Goal: Task Accomplishment & Management: Complete application form

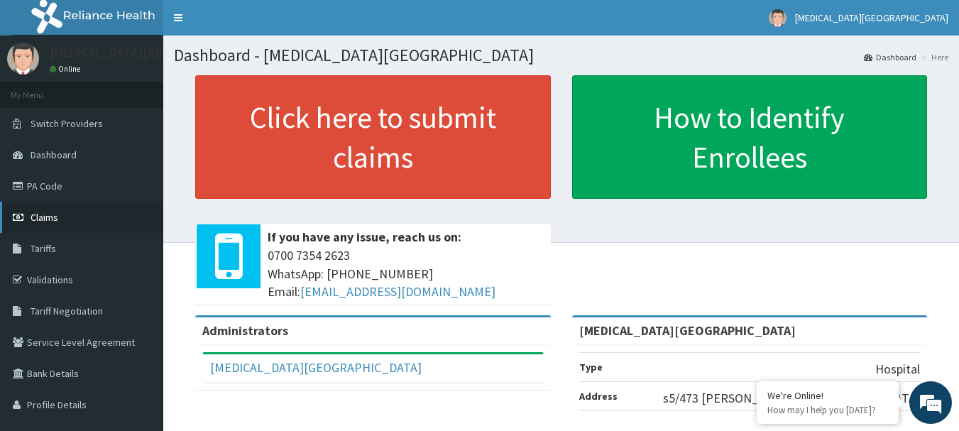
click at [48, 214] on span "Claims" at bounding box center [45, 217] width 28 height 13
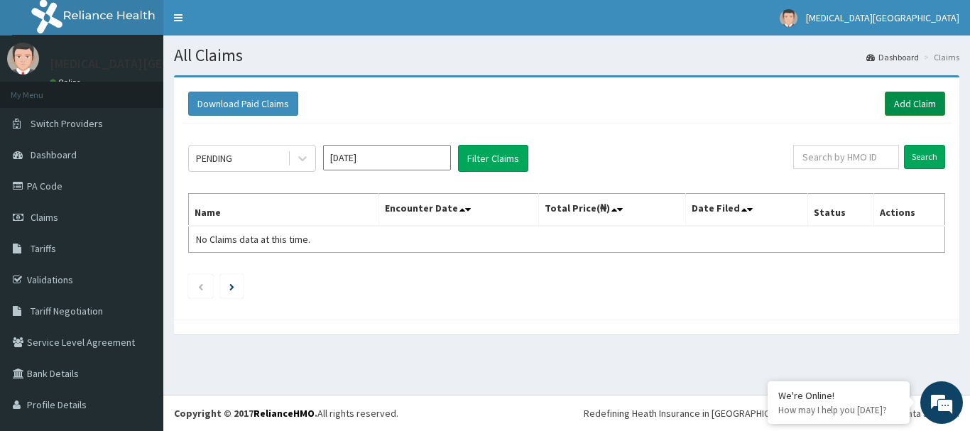
click at [891, 105] on link "Add Claim" at bounding box center [914, 104] width 60 height 24
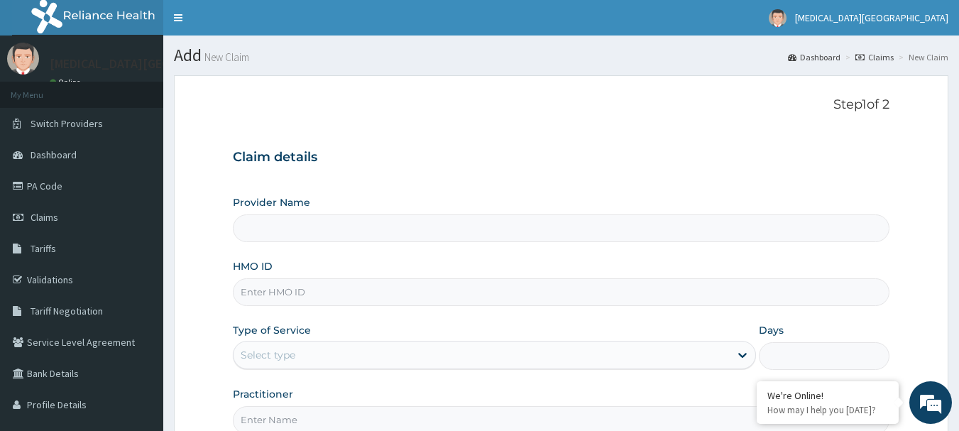
type input "[MEDICAL_DATA][GEOGRAPHIC_DATA]"
click at [341, 292] on input "HMO ID" at bounding box center [561, 292] width 657 height 28
type input "EFM/10054/A"
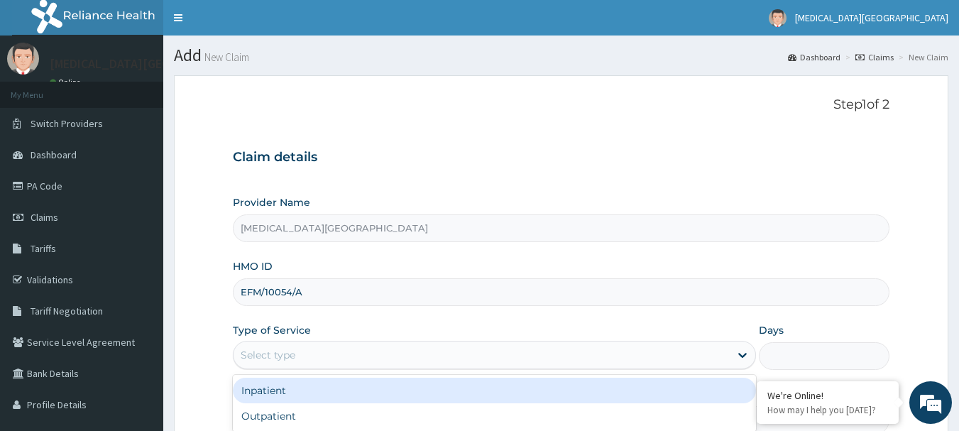
click at [328, 347] on div "Select type" at bounding box center [482, 355] width 496 height 23
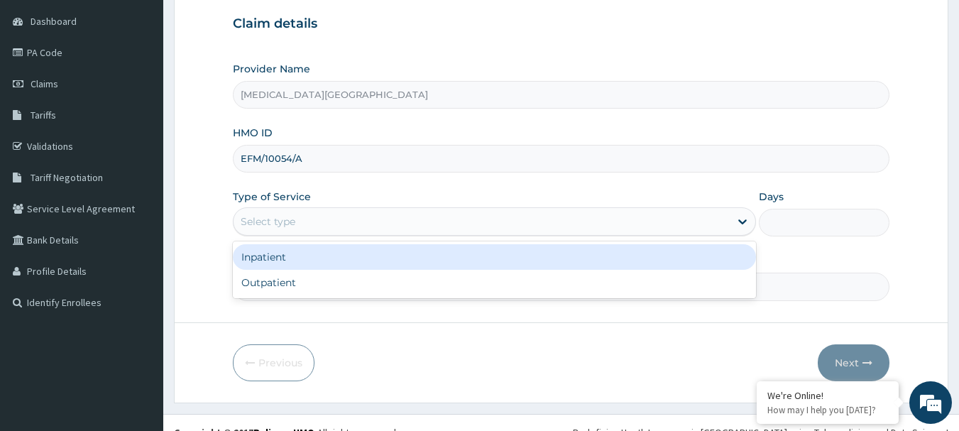
scroll to position [142, 0]
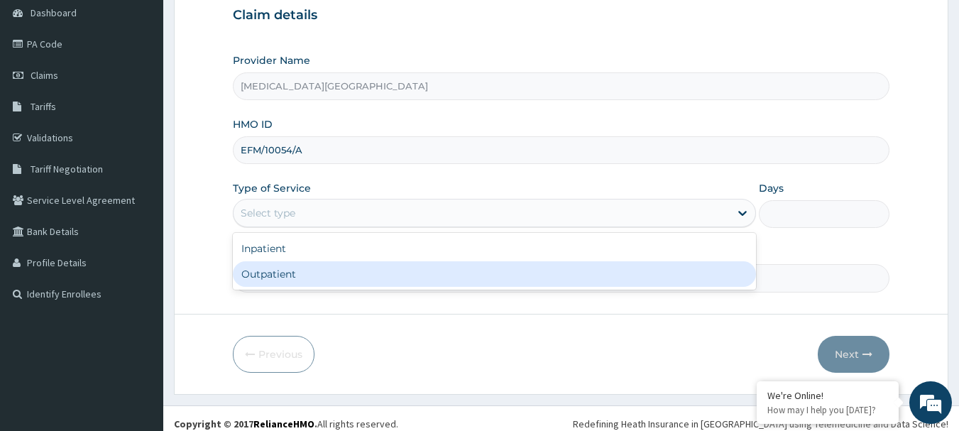
click at [306, 270] on div "Outpatient" at bounding box center [494, 274] width 523 height 26
type input "1"
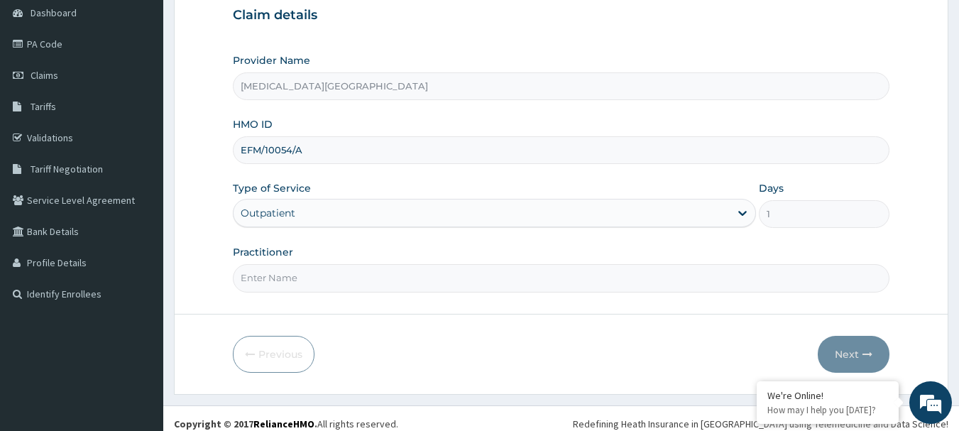
click at [314, 287] on input "Practitioner" at bounding box center [561, 278] width 657 height 28
type input "[PERSON_NAME]"
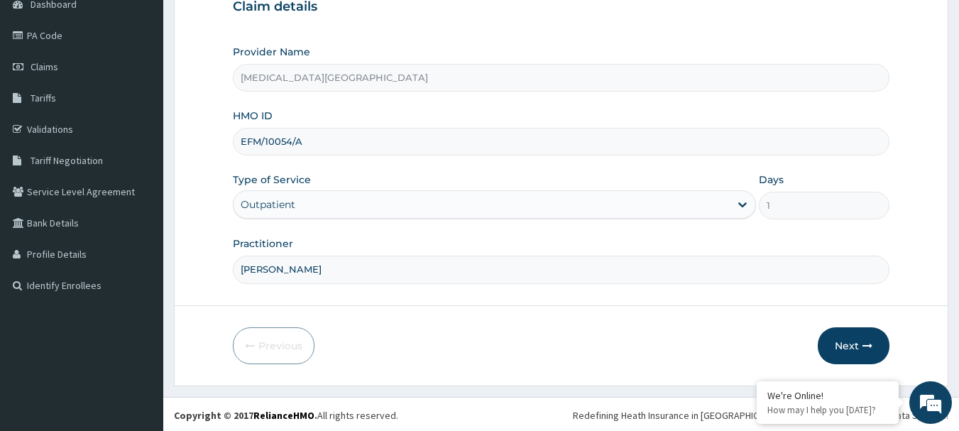
scroll to position [153, 0]
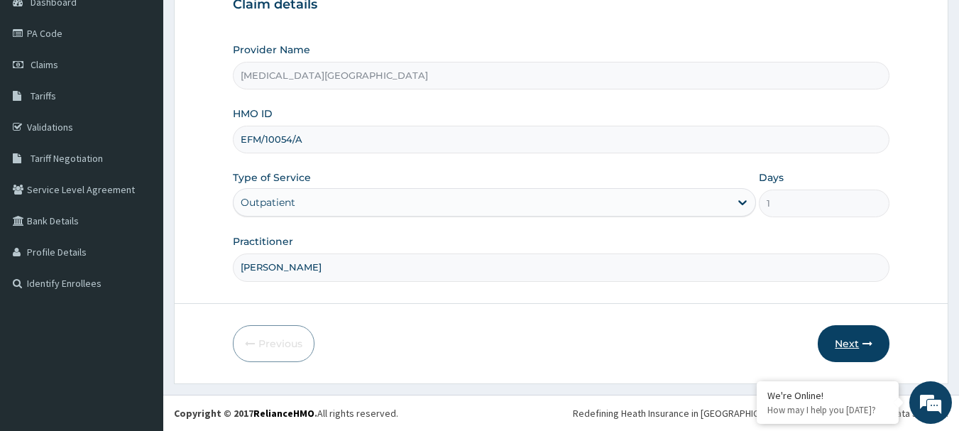
click at [854, 345] on button "Next" at bounding box center [854, 343] width 72 height 37
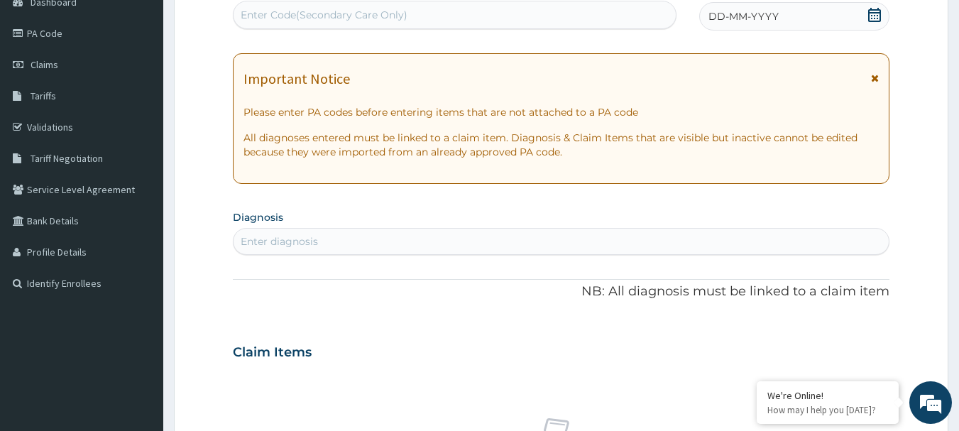
click at [358, 245] on div "Enter diagnosis" at bounding box center [562, 241] width 656 height 23
click at [358, 244] on div "Enter diagnosis" at bounding box center [562, 241] width 656 height 23
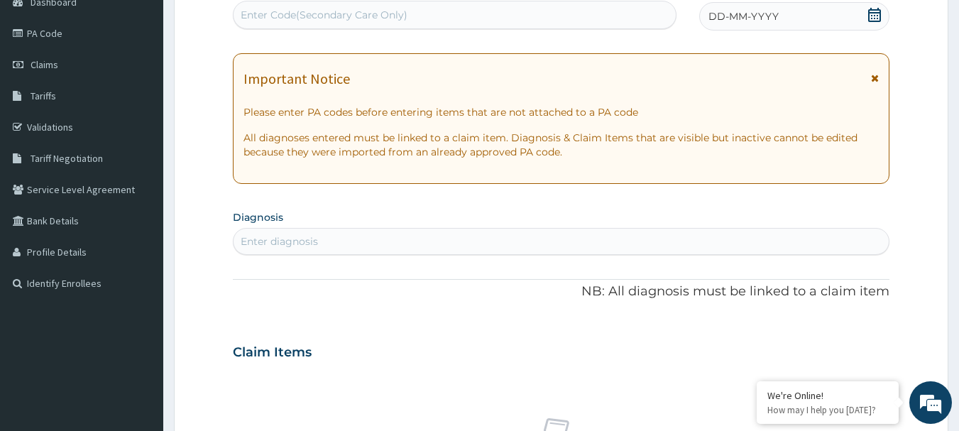
click at [358, 244] on div "Enter diagnosis" at bounding box center [562, 241] width 656 height 23
click at [329, 238] on div "Enter diagnosis" at bounding box center [562, 241] width 656 height 23
click at [295, 227] on section "Diagnosis Enter diagnosis" at bounding box center [561, 231] width 657 height 48
click at [291, 231] on div "Enter diagnosis" at bounding box center [562, 241] width 656 height 23
click at [291, 238] on div "Enter diagnosis" at bounding box center [279, 241] width 77 height 14
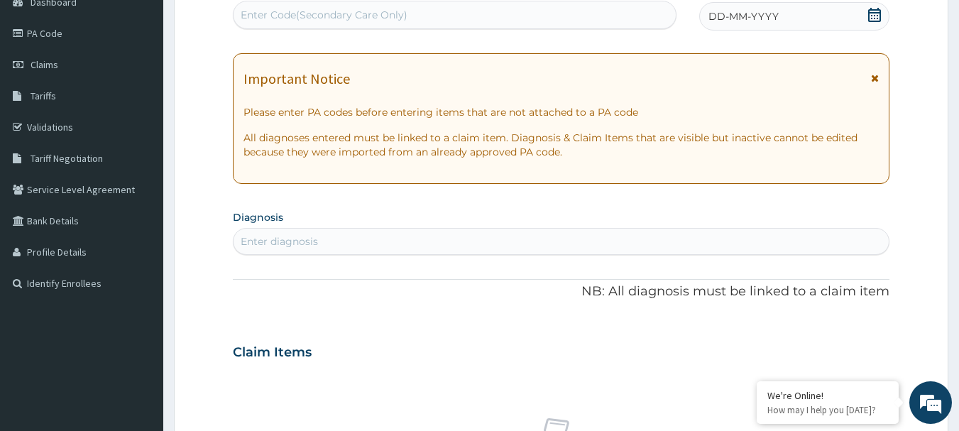
click at [291, 238] on div "Enter diagnosis" at bounding box center [279, 241] width 77 height 14
type input "UPPER"
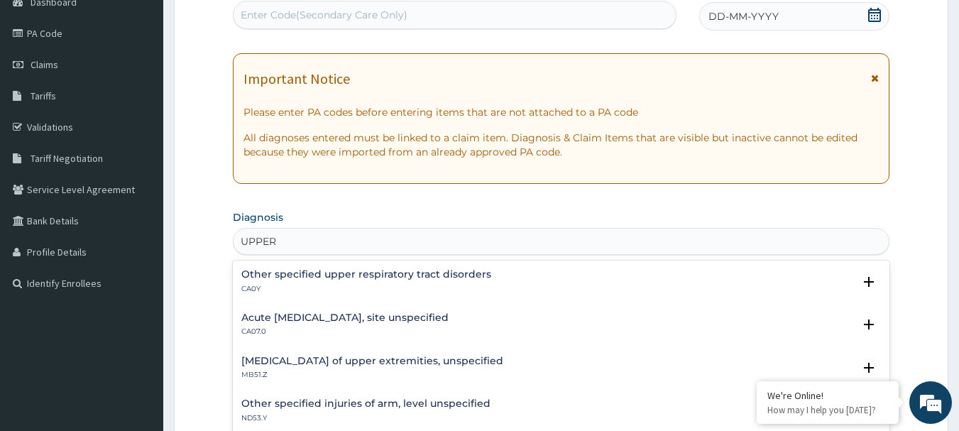
click at [388, 314] on h4 "Acute [MEDICAL_DATA], site unspecified" at bounding box center [344, 317] width 207 height 11
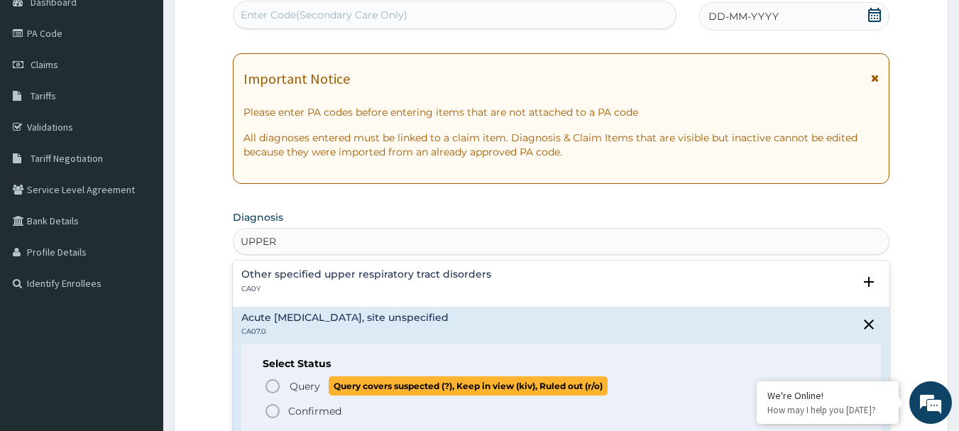
click at [314, 386] on span "Query" at bounding box center [305, 386] width 31 height 14
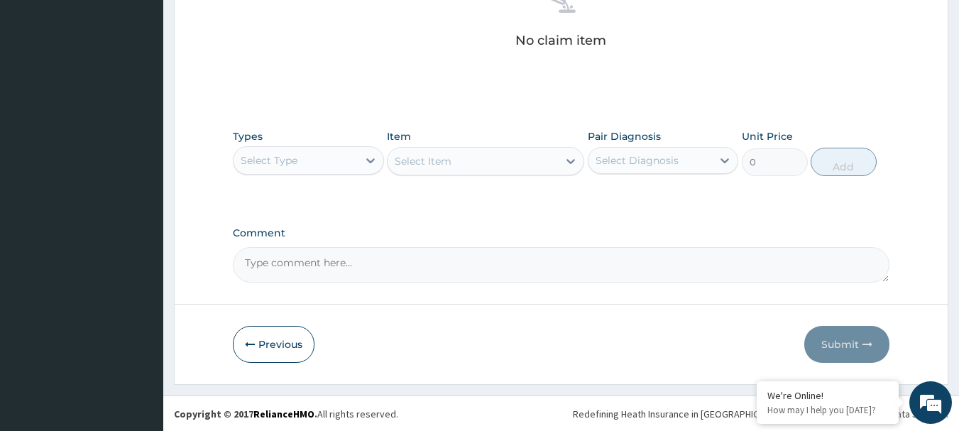
scroll to position [593, 0]
click at [346, 171] on div "Select Type" at bounding box center [308, 159] width 151 height 28
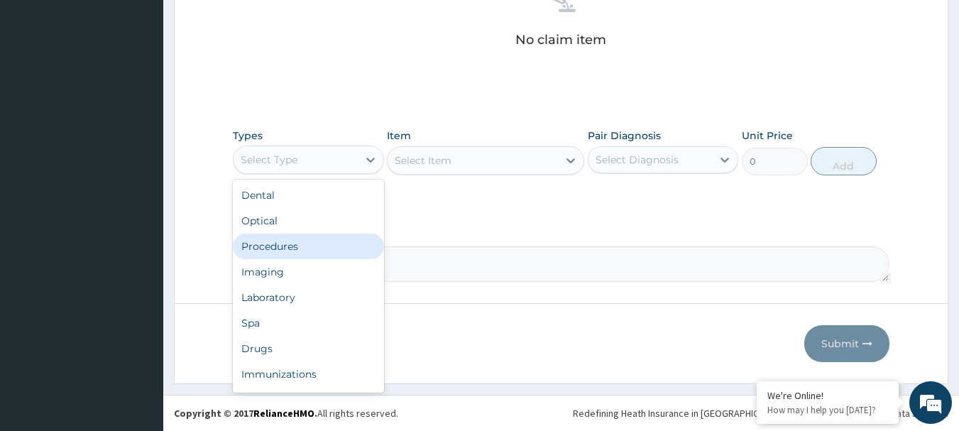
click at [316, 252] on div "Procedures" at bounding box center [308, 247] width 151 height 26
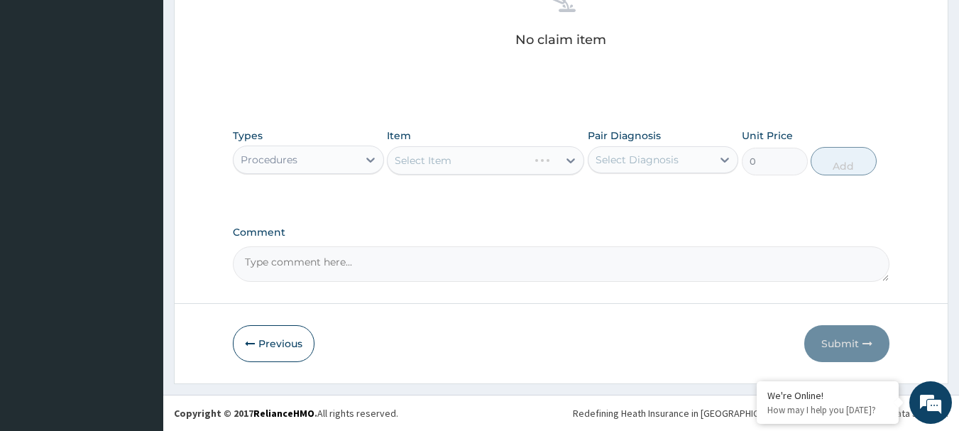
click at [452, 165] on div "Select Item" at bounding box center [485, 160] width 197 height 28
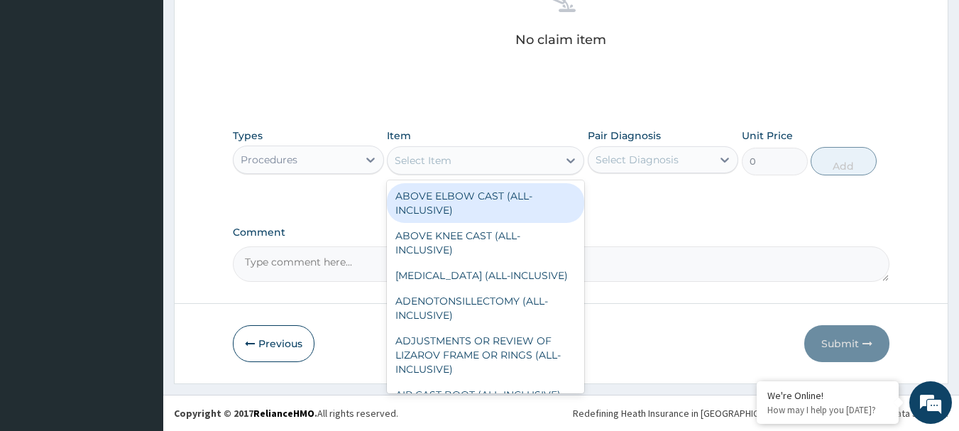
click at [447, 165] on div "Select Item" at bounding box center [423, 160] width 57 height 14
click at [328, 158] on div "Procedures" at bounding box center [296, 159] width 124 height 23
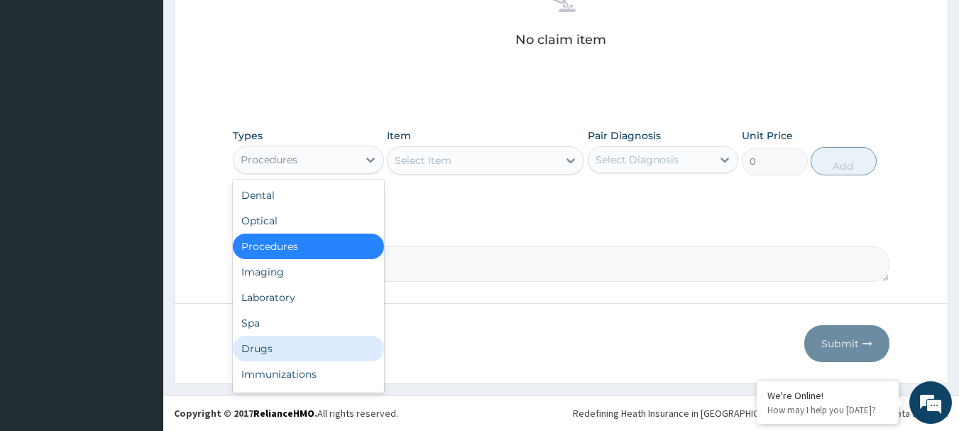
click at [287, 345] on div "Drugs" at bounding box center [308, 349] width 151 height 26
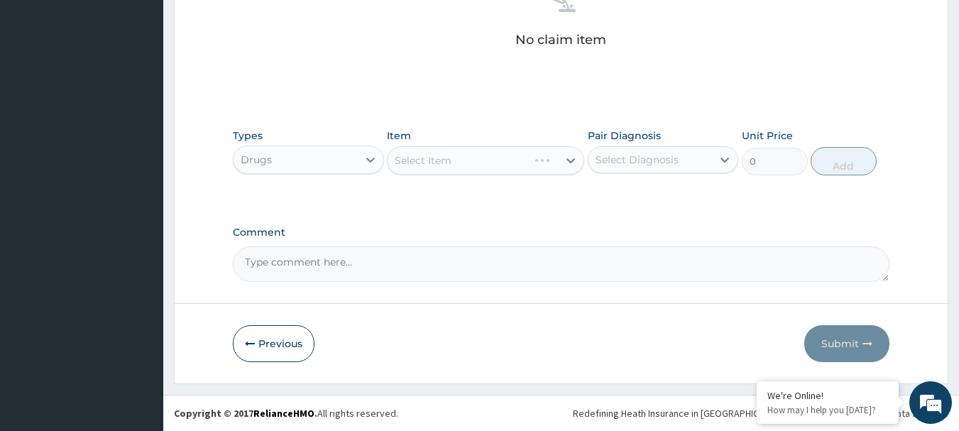
click at [405, 166] on div "Select Item" at bounding box center [485, 160] width 197 height 28
click at [406, 163] on div "Select Item" at bounding box center [485, 160] width 197 height 28
click at [411, 158] on div "Select Item" at bounding box center [423, 160] width 57 height 14
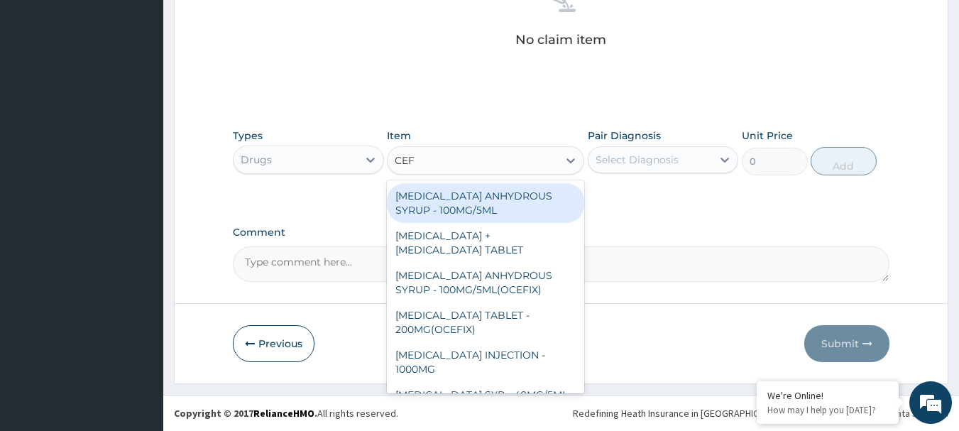
type input "CEFI"
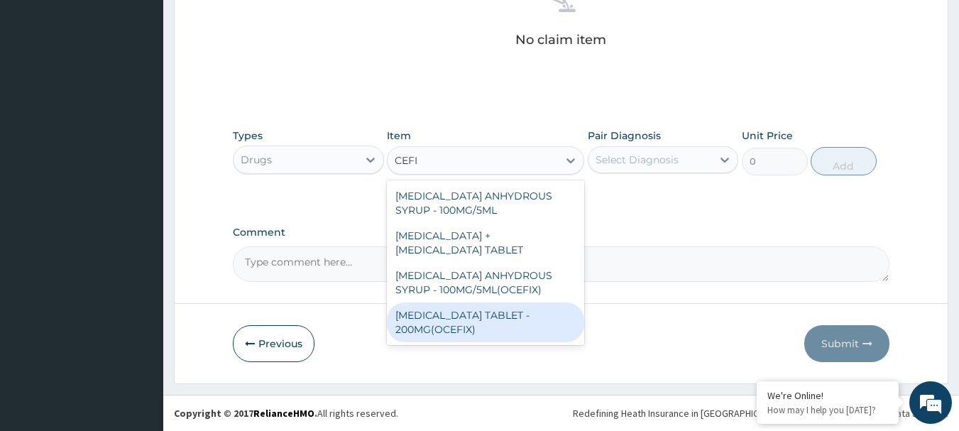
click at [487, 319] on div "[MEDICAL_DATA] TABLET - 200MG(OCEFIX)" at bounding box center [485, 322] width 197 height 40
type input "224"
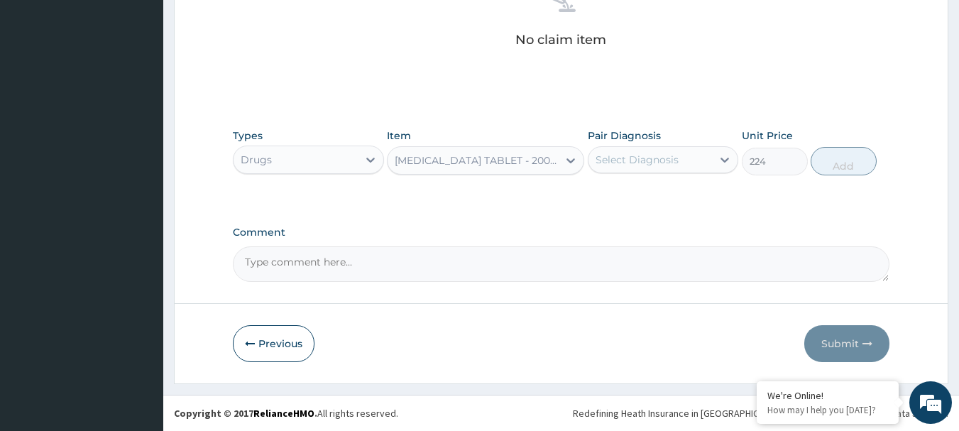
click at [690, 153] on div "Select Diagnosis" at bounding box center [650, 159] width 124 height 23
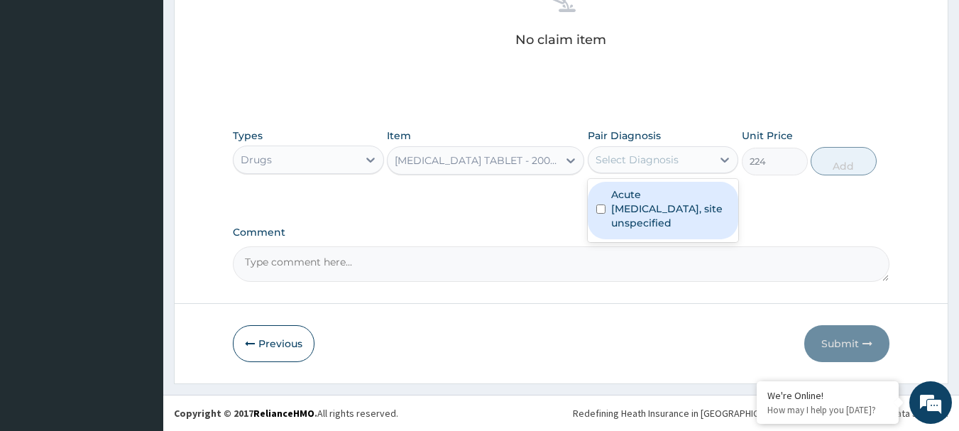
click at [668, 196] on label "Acute [MEDICAL_DATA], site unspecified" at bounding box center [670, 208] width 119 height 43
checkbox input "true"
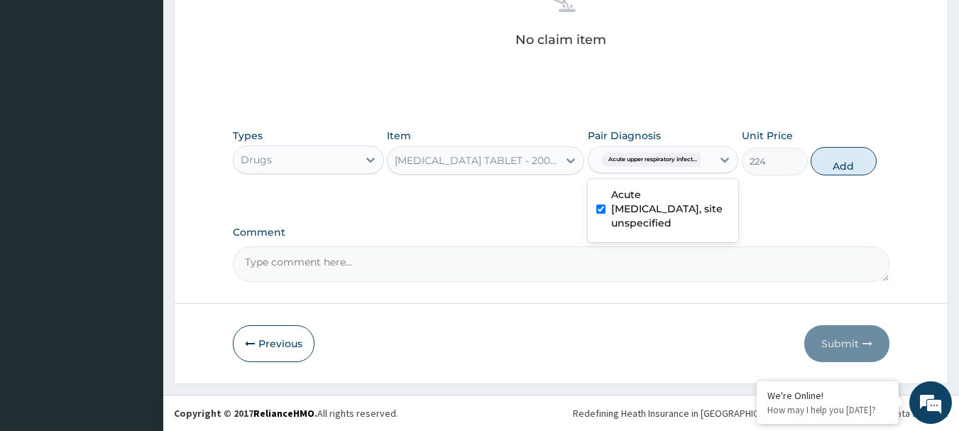
click at [806, 128] on div "Unit Price 224" at bounding box center [775, 151] width 66 height 47
click at [412, 157] on div "[MEDICAL_DATA] TABLET - 200MG(OCEFIX)" at bounding box center [477, 160] width 165 height 14
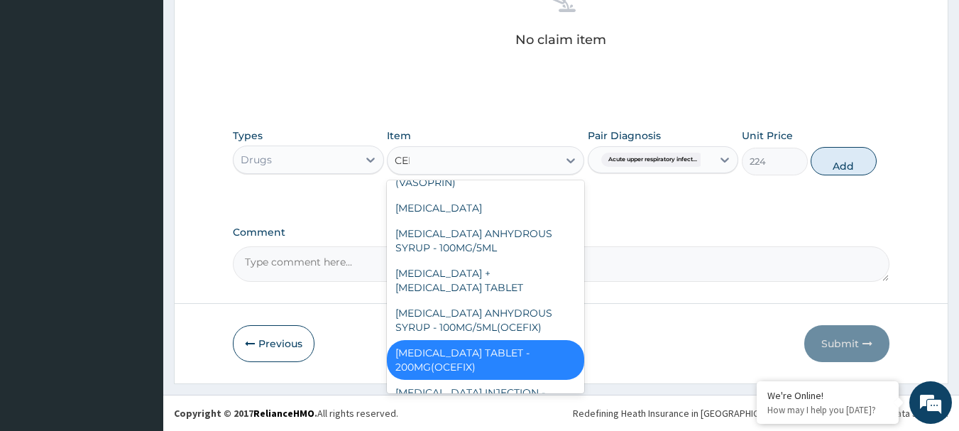
scroll to position [0, 0]
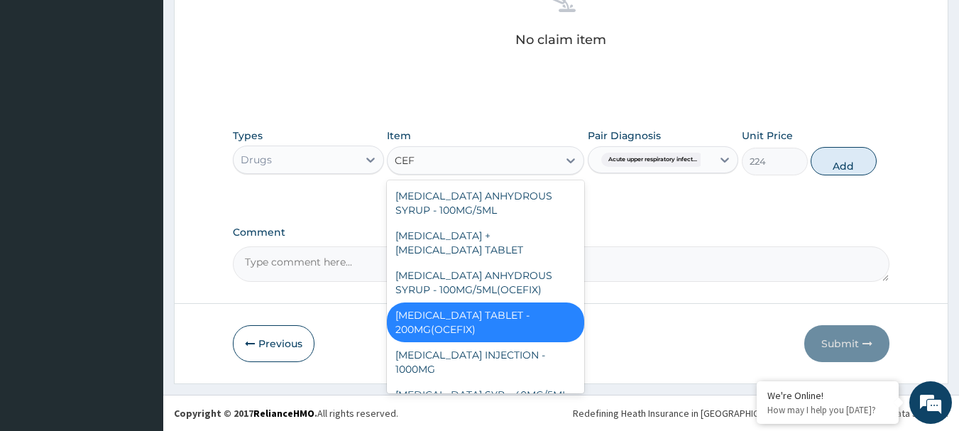
type input "CEFU"
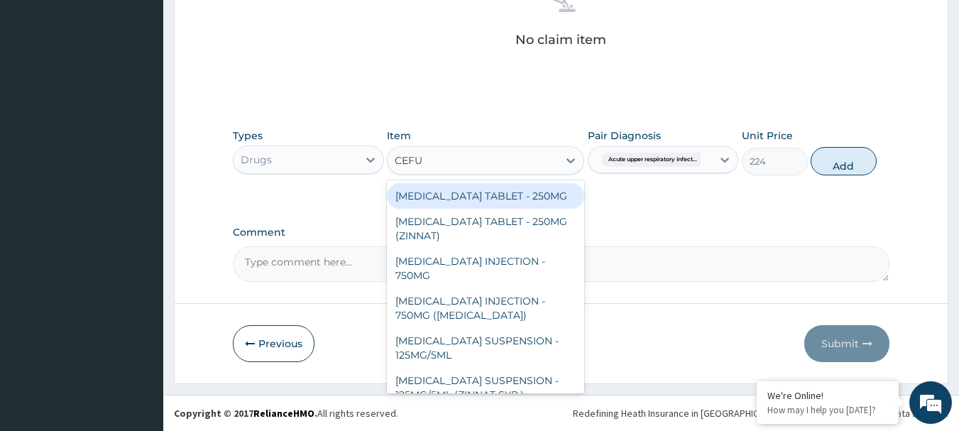
click at [476, 192] on div "[MEDICAL_DATA] TABLET - 250MG" at bounding box center [485, 196] width 197 height 26
type input "280"
